Goal: Browse casually

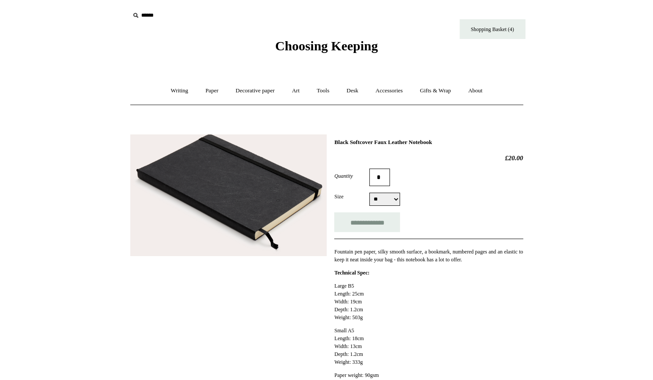
click at [245, 169] on img at bounding box center [228, 196] width 196 height 122
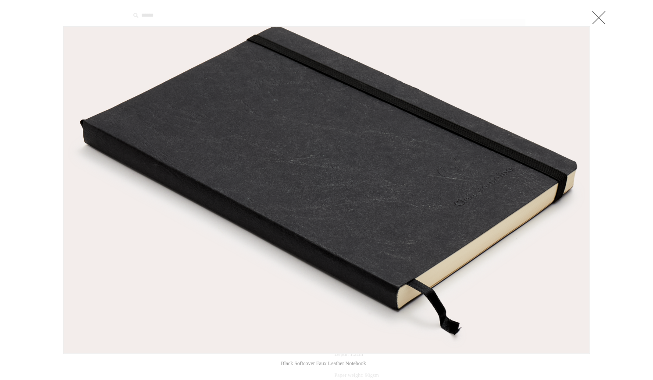
click at [245, 169] on img at bounding box center [327, 190] width 526 height 327
click at [590, 23] on link at bounding box center [599, 18] width 18 height 18
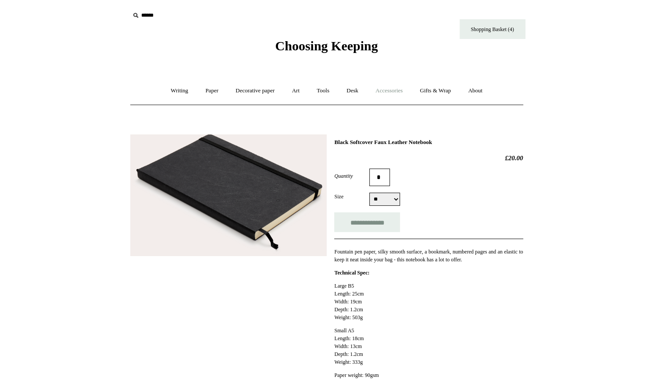
click at [389, 90] on link "Accessories +" at bounding box center [388, 90] width 43 height 23
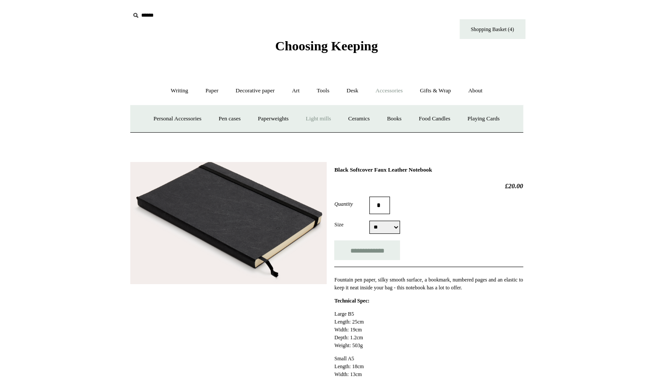
click at [331, 114] on link "Light mills" at bounding box center [318, 118] width 41 height 23
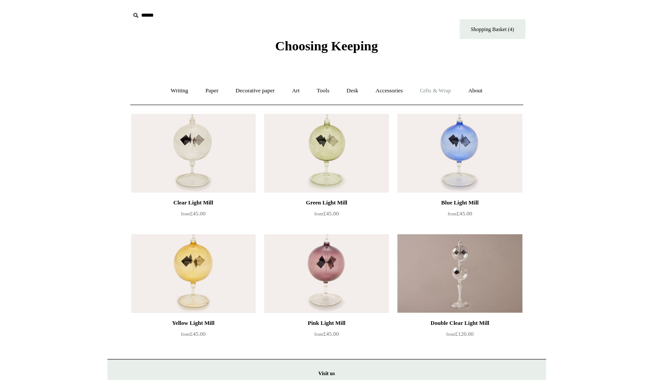
click at [426, 92] on link "Gifts & Wrap +" at bounding box center [435, 90] width 47 height 23
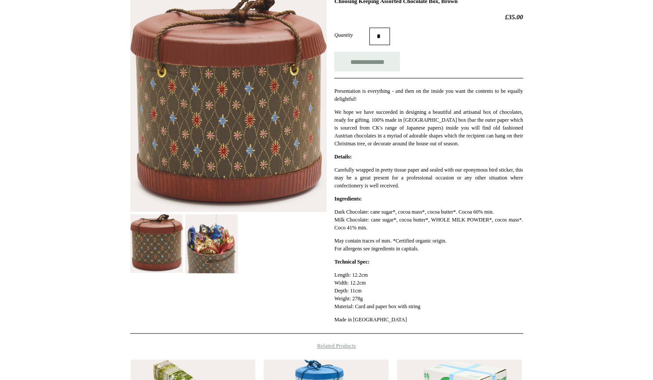
scroll to position [175, 0]
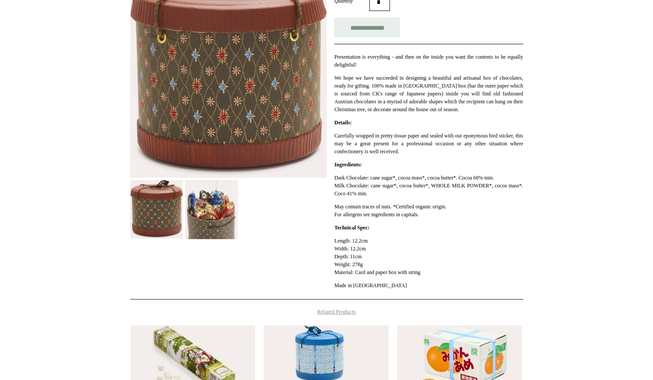
click at [214, 227] on img at bounding box center [211, 209] width 53 height 59
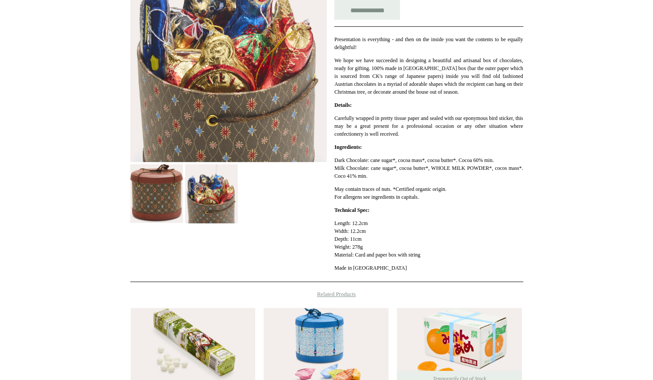
scroll to position [88, 0]
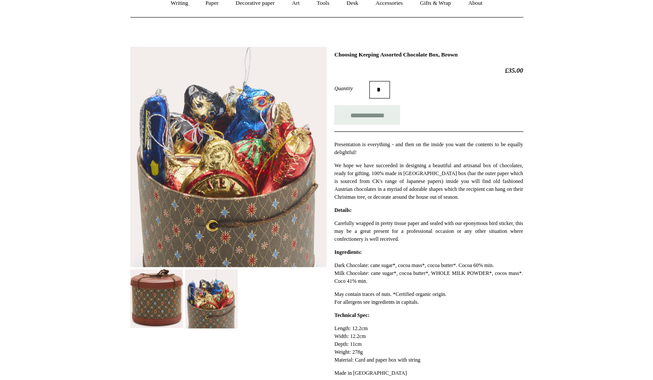
click at [195, 291] on img at bounding box center [211, 299] width 53 height 59
click at [169, 292] on img at bounding box center [156, 299] width 53 height 59
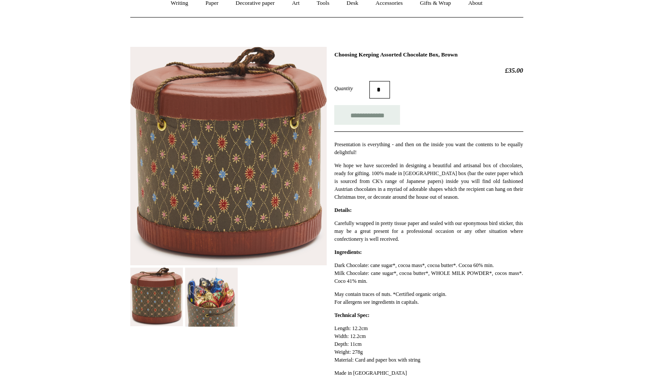
click at [192, 294] on img at bounding box center [211, 297] width 53 height 59
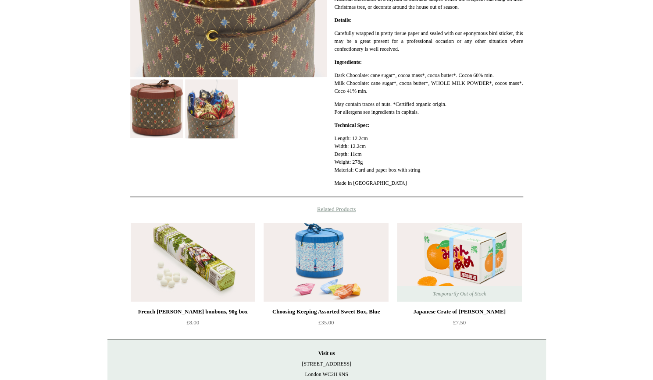
scroll to position [307, 0]
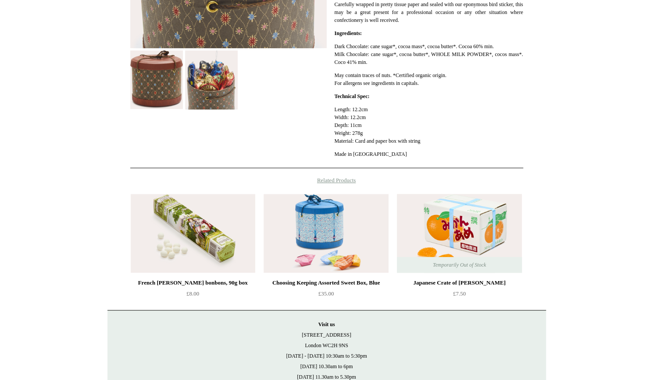
click at [486, 230] on img at bounding box center [459, 233] width 124 height 79
